Goal: Task Accomplishment & Management: Manage account settings

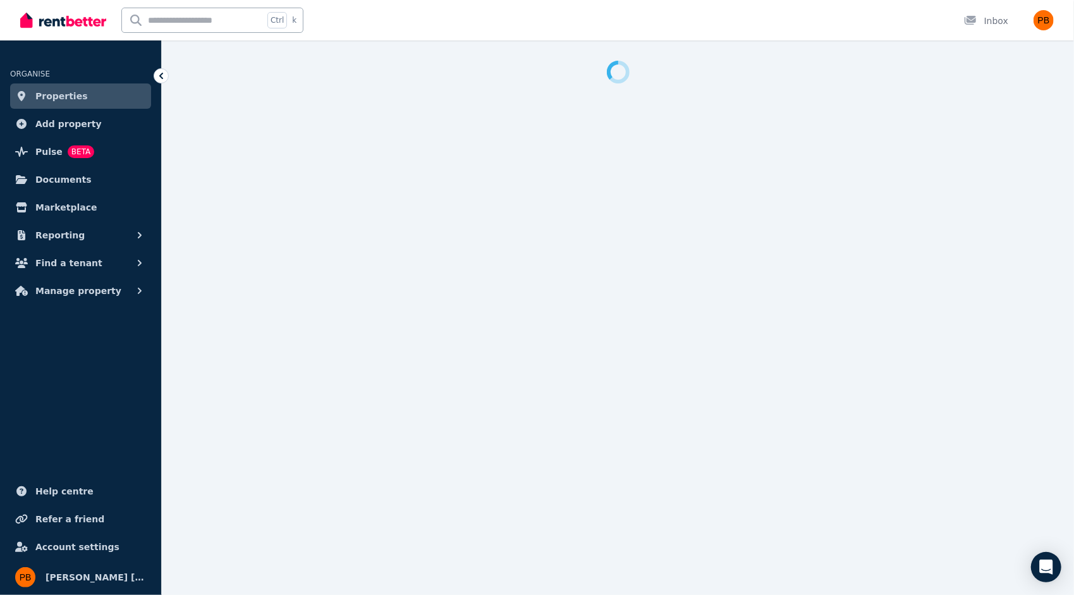
select select "**********"
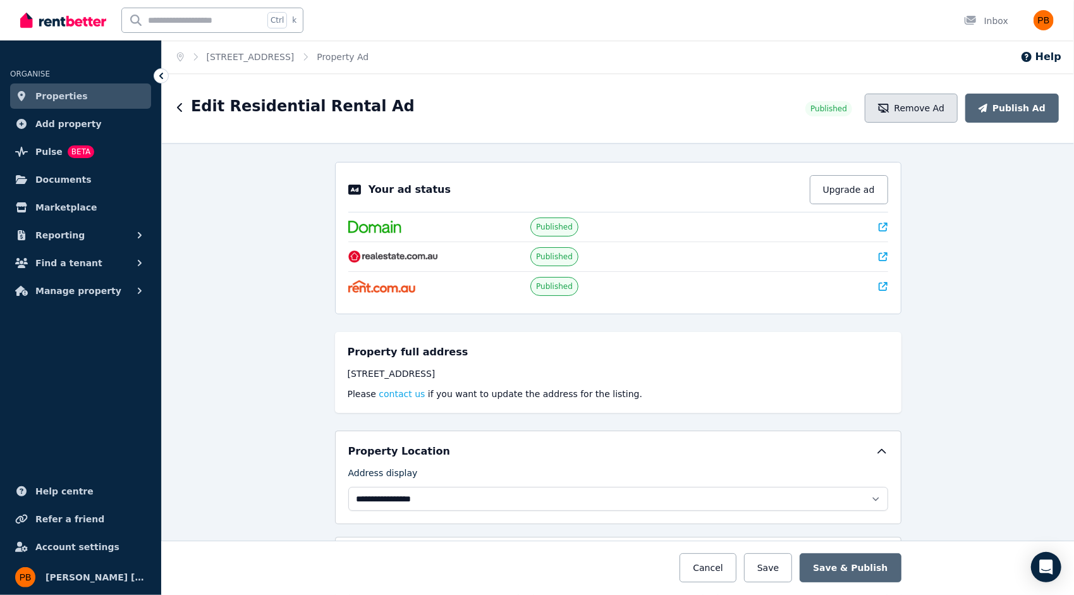
click at [935, 114] on button "Remove Ad" at bounding box center [911, 108] width 93 height 29
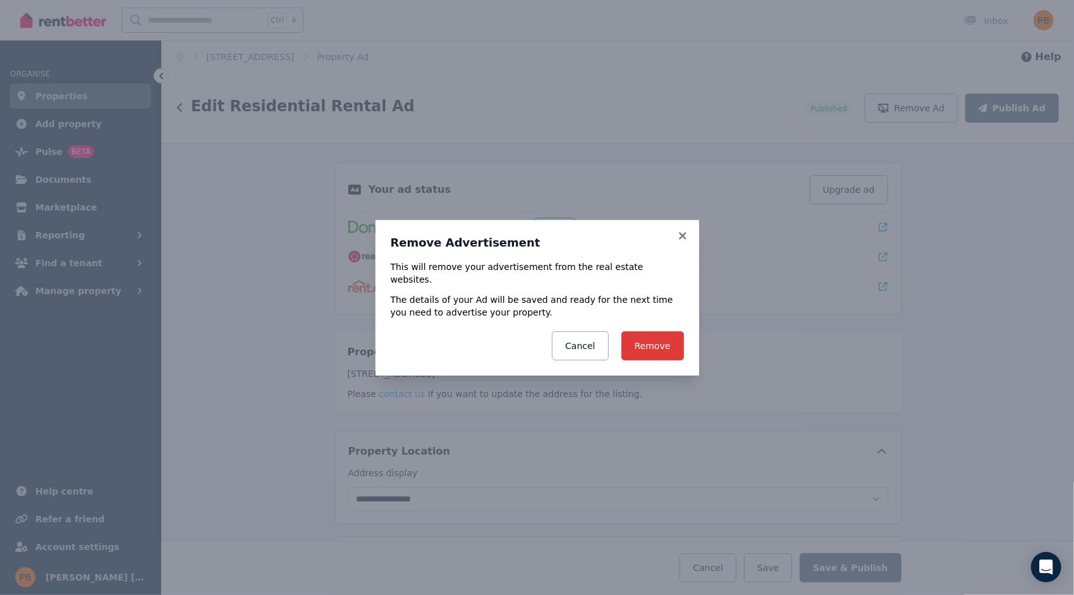
click at [658, 339] on button "Remove" at bounding box center [653, 345] width 63 height 29
